Goal: Information Seeking & Learning: Learn about a topic

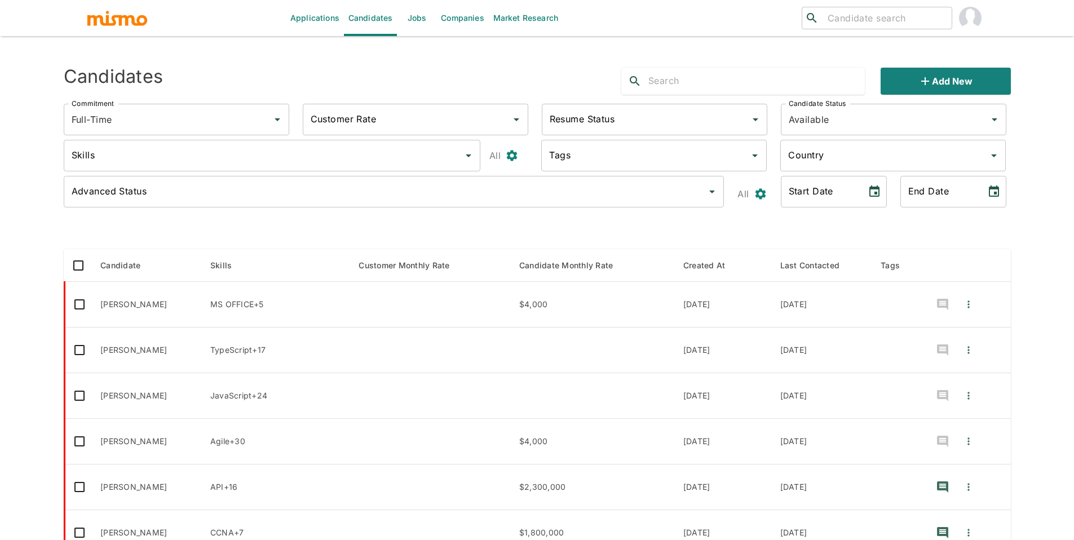
click at [841, 158] on input "Country" at bounding box center [884, 155] width 198 height 21
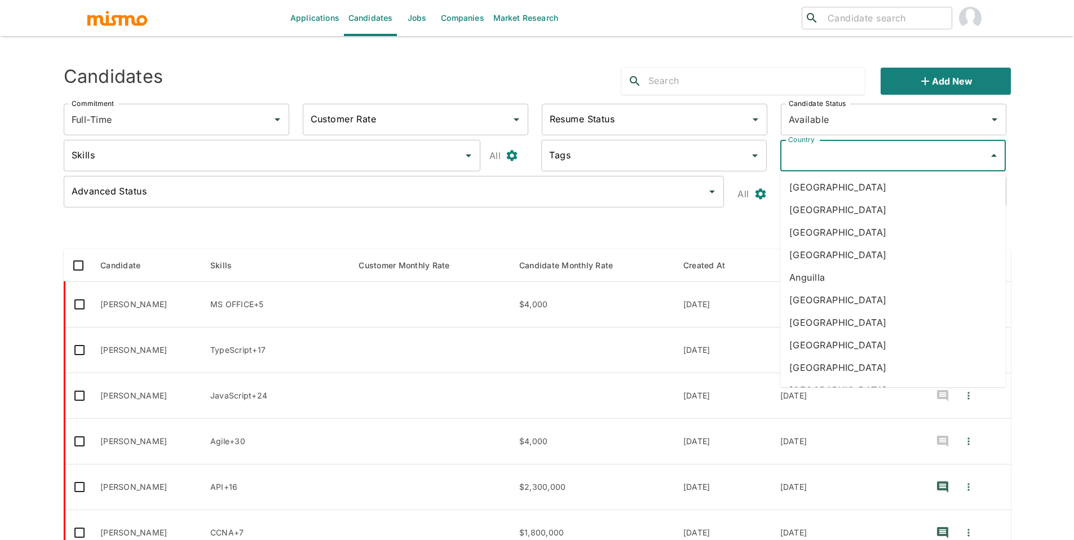
click at [845, 163] on input "Country" at bounding box center [884, 155] width 198 height 21
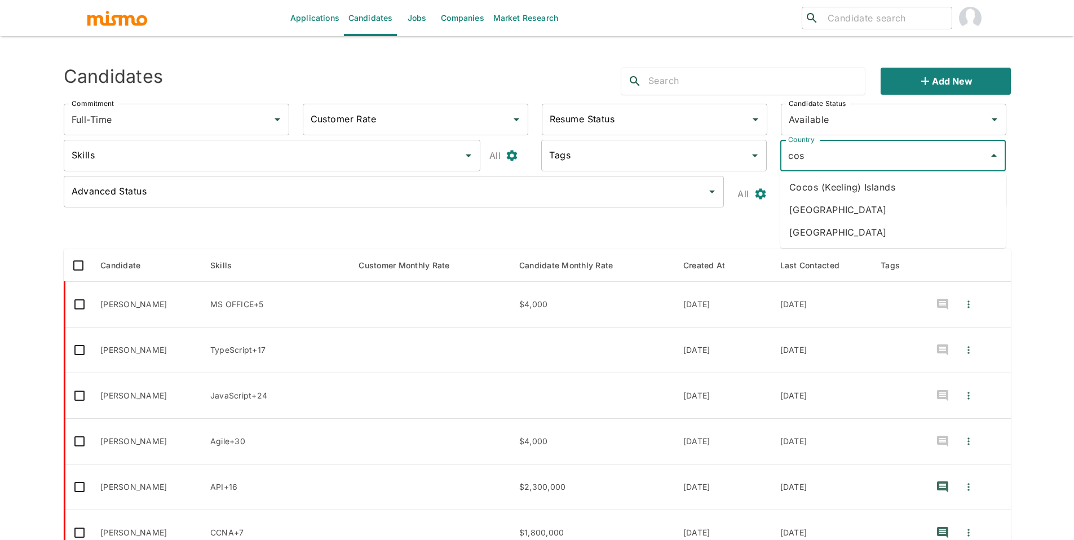
type input "cost"
click at [834, 183] on li "[GEOGRAPHIC_DATA]" at bounding box center [893, 187] width 226 height 23
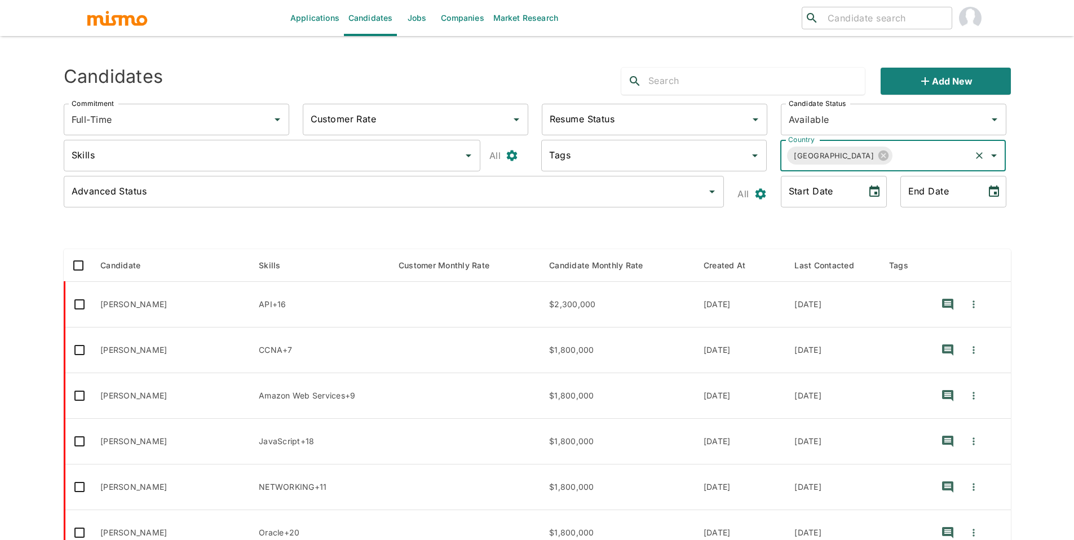
click at [413, 156] on input "Skills" at bounding box center [264, 155] width 390 height 21
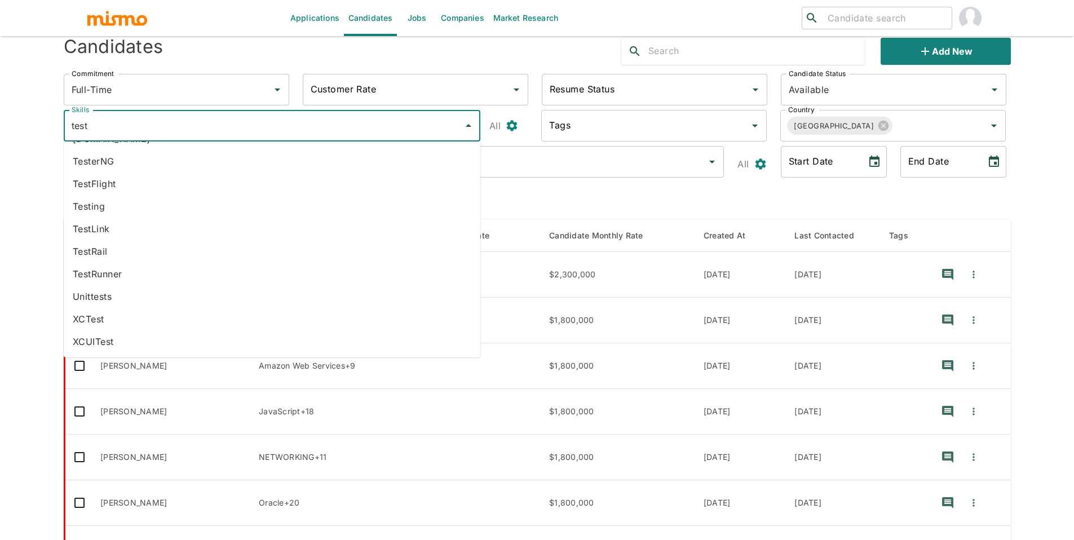
scroll to position [33, 0]
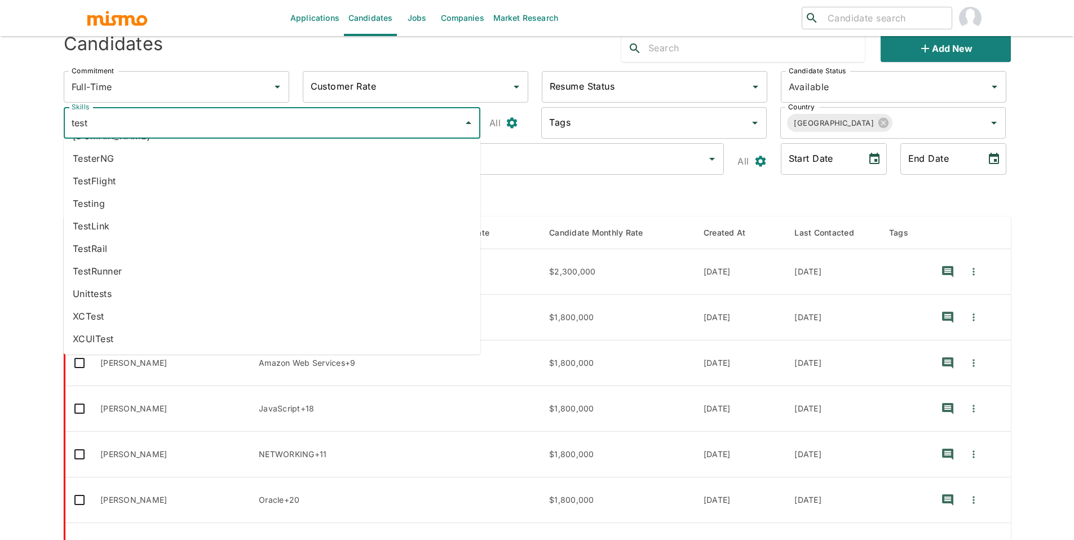
type input "test"
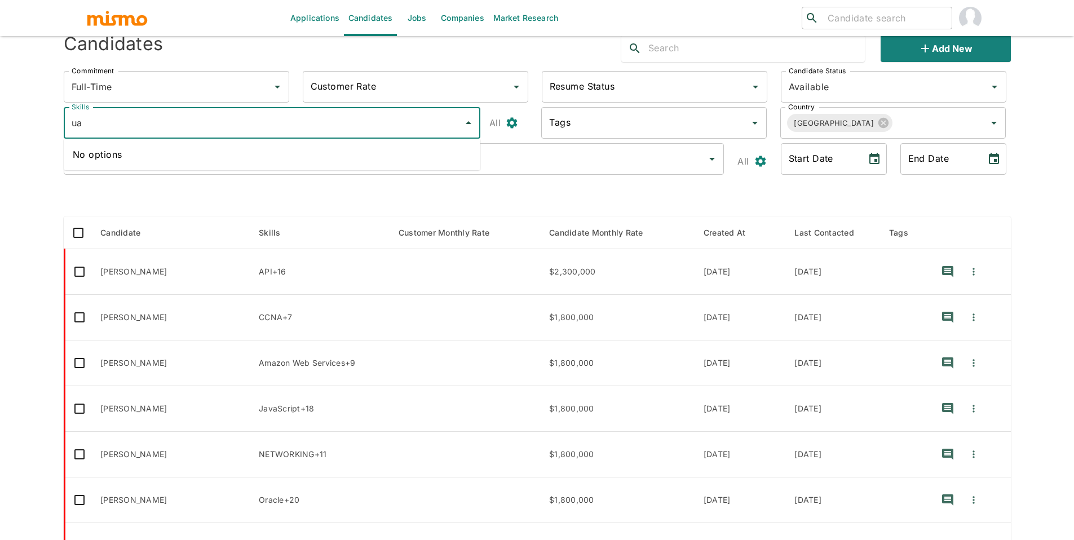
type input "u"
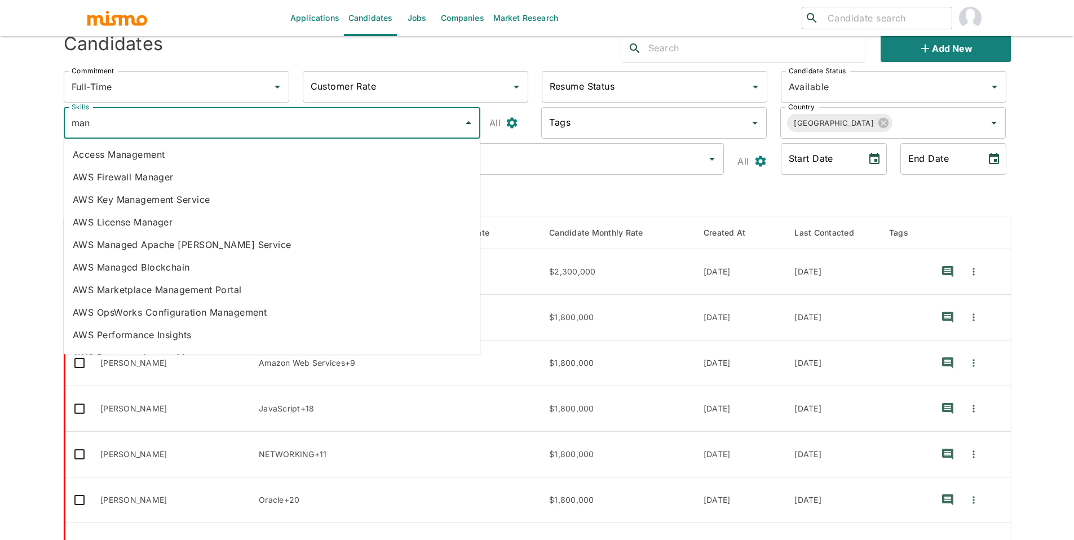
type input "manu"
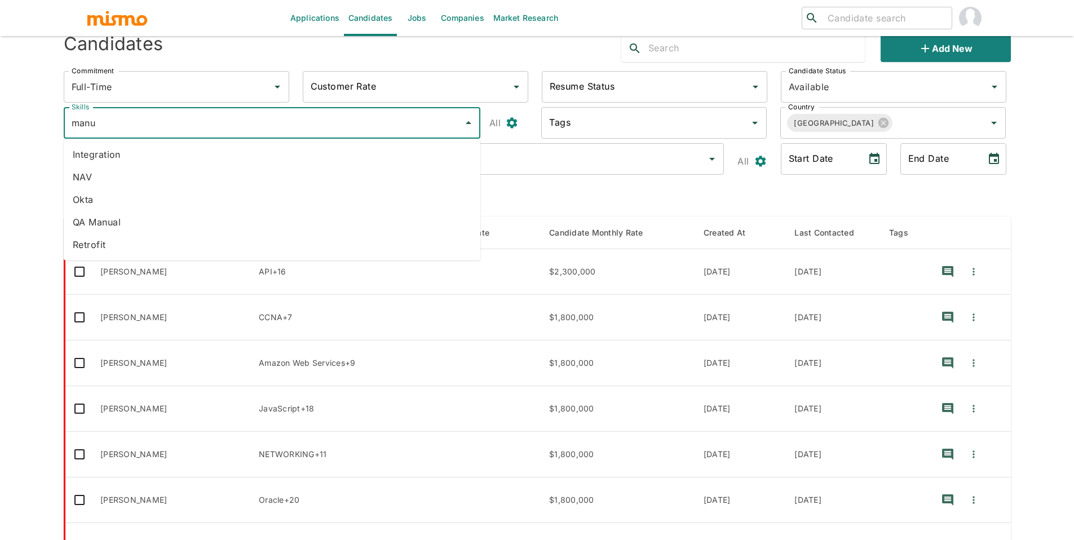
click at [97, 226] on li "QA Manual" at bounding box center [272, 222] width 417 height 23
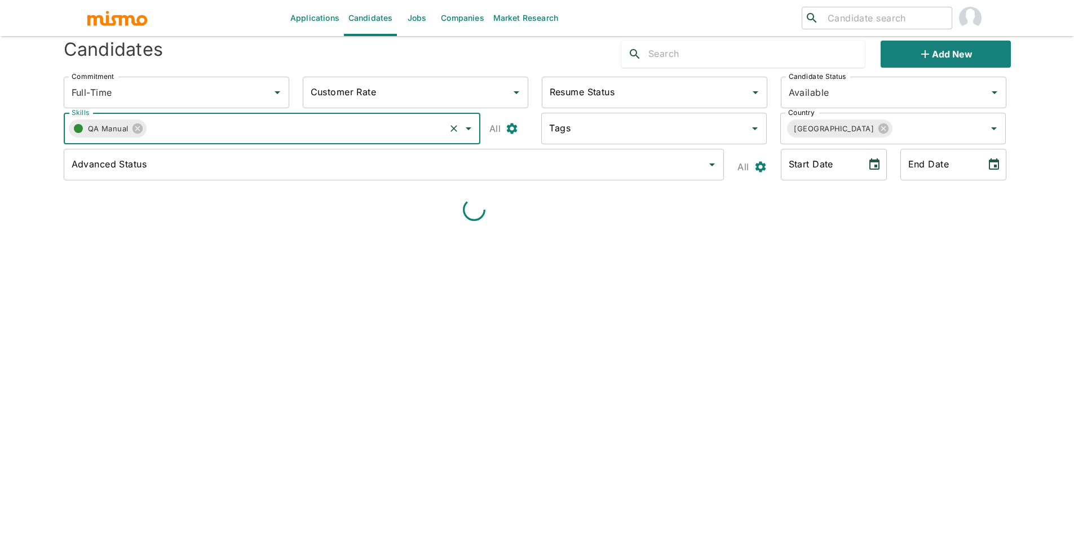
scroll to position [33, 0]
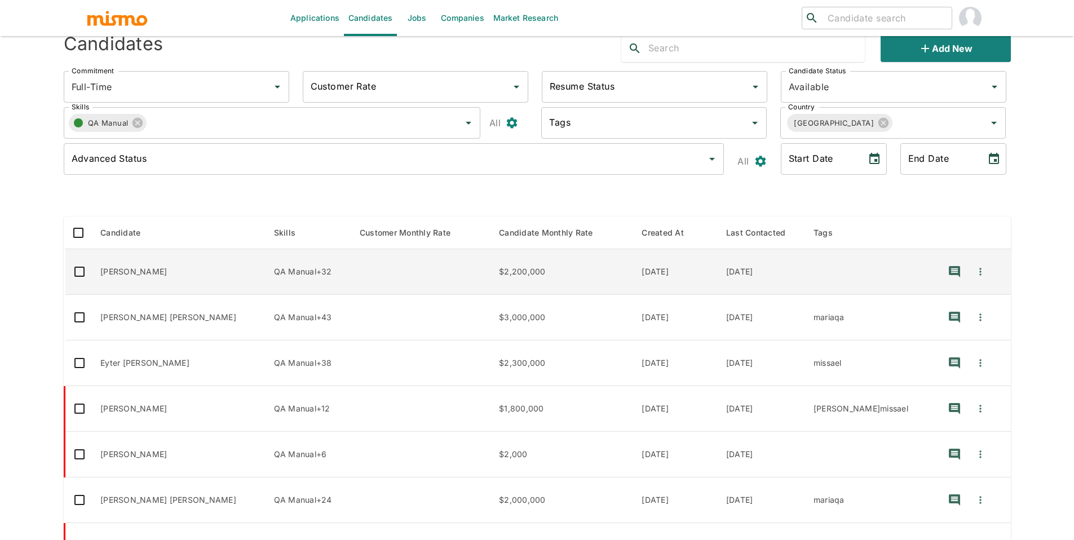
click at [115, 276] on td "[PERSON_NAME]" at bounding box center [178, 272] width 174 height 46
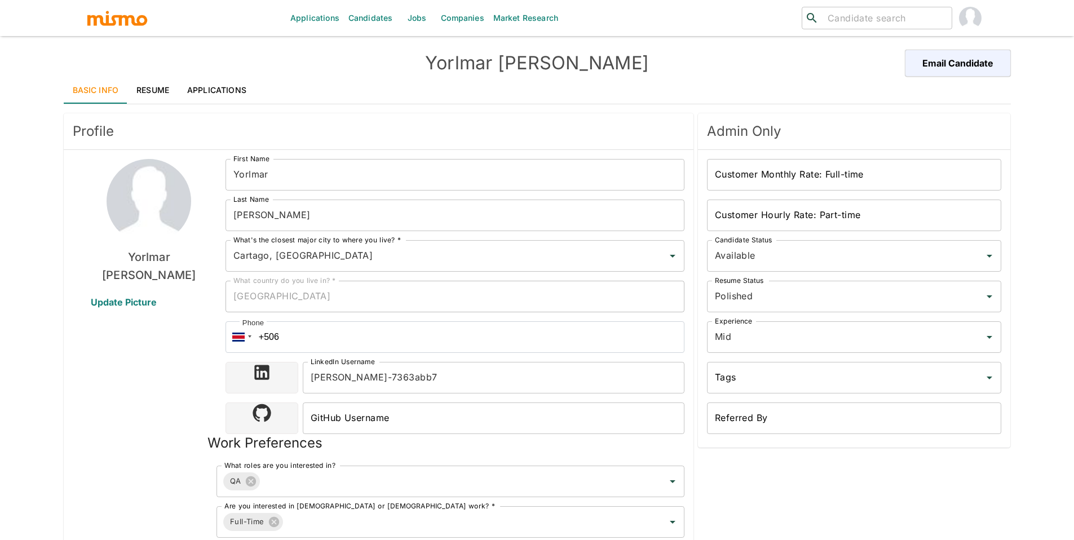
click at [139, 95] on link "Resume" at bounding box center [152, 90] width 51 height 27
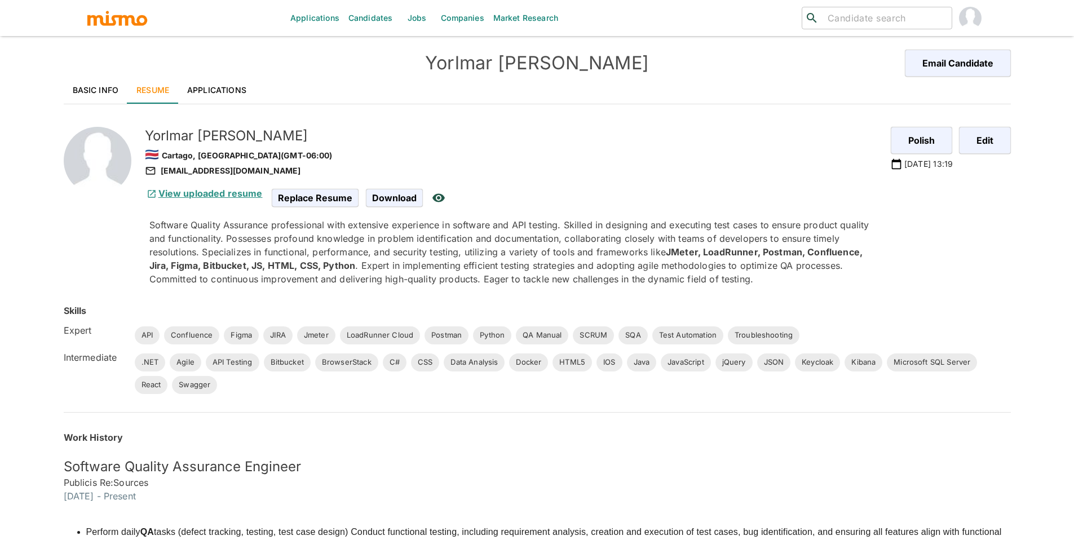
click at [189, 191] on link "View uploaded resume" at bounding box center [204, 193] width 118 height 11
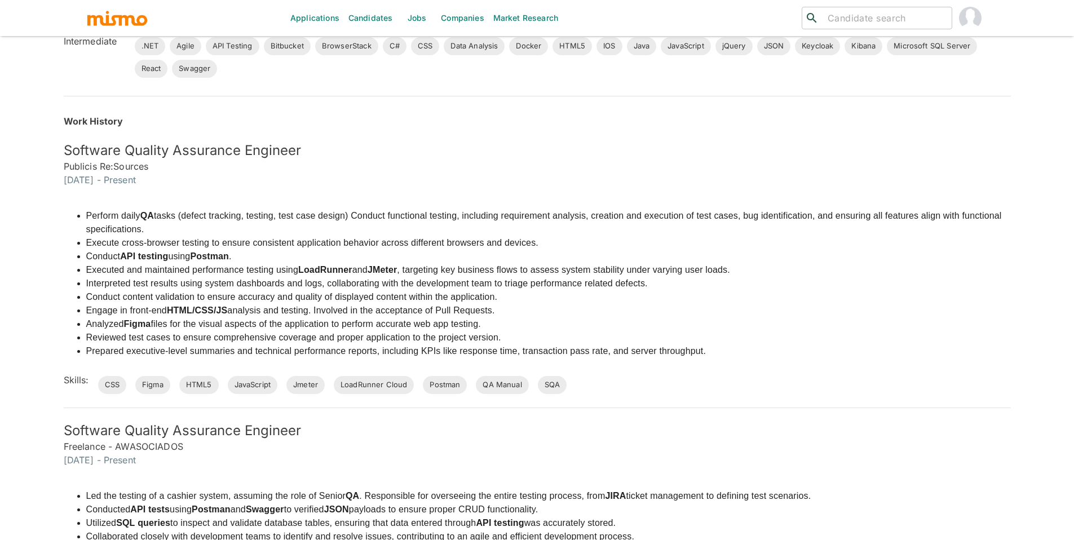
scroll to position [316, 0]
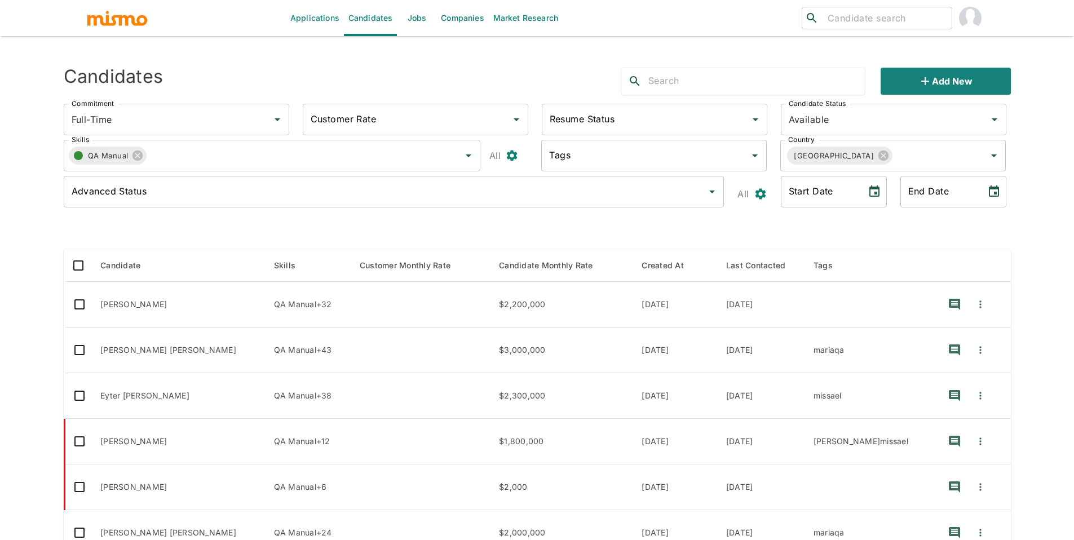
scroll to position [33, 0]
